Goal: Information Seeking & Learning: Learn about a topic

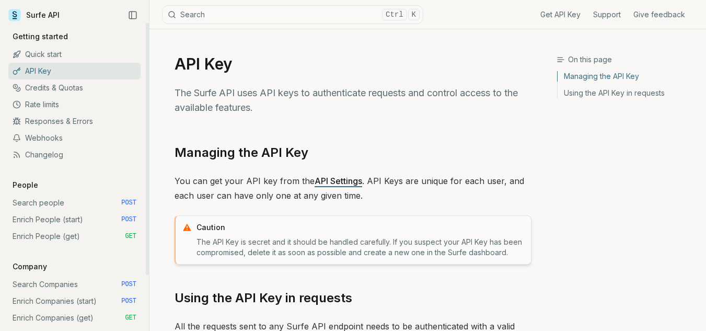
click at [42, 57] on link "Quick start" at bounding box center [74, 54] width 132 height 17
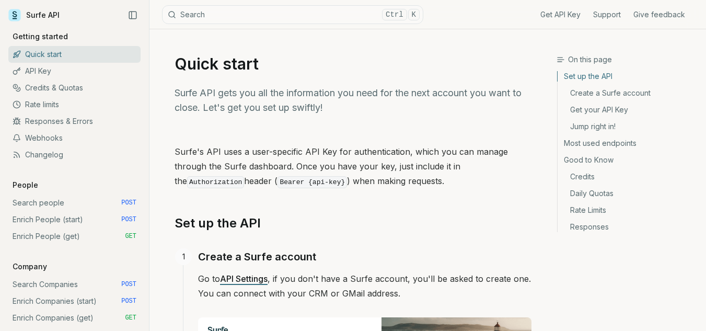
click at [601, 91] on link "Create a Surfe account" at bounding box center [627, 93] width 140 height 17
click at [60, 123] on link "Responses & Errors" at bounding box center [74, 121] width 132 height 17
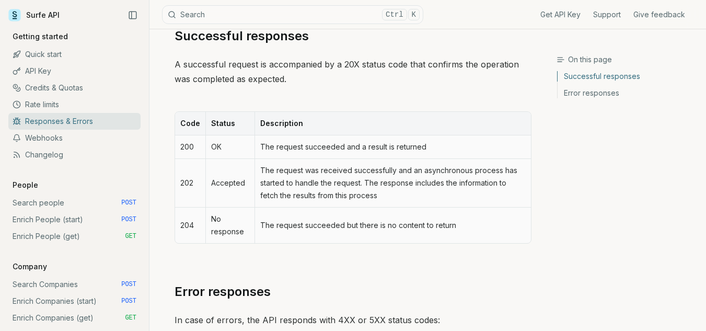
scroll to position [157, 0]
click at [75, 138] on link "Webhooks" at bounding box center [74, 138] width 132 height 17
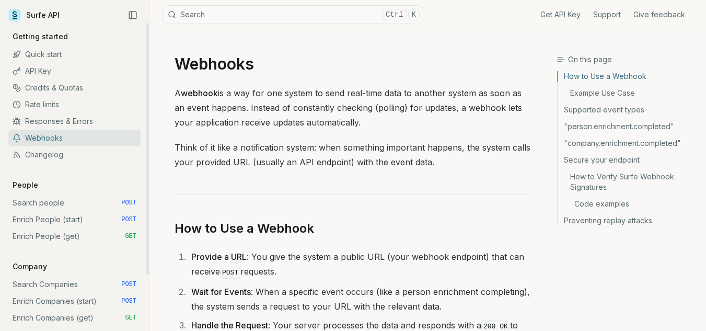
click at [64, 153] on link "Changelog" at bounding box center [74, 154] width 132 height 17
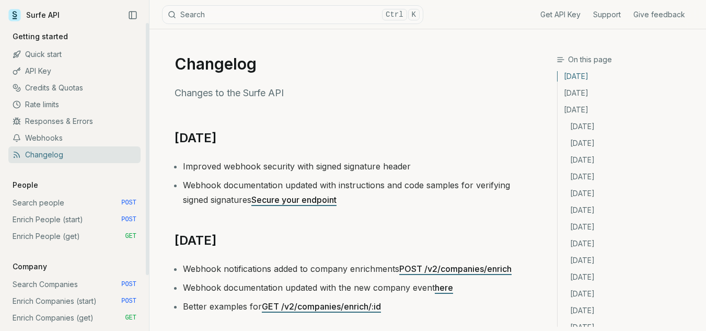
click at [84, 51] on link "Quick start" at bounding box center [74, 54] width 132 height 17
